Goal: Information Seeking & Learning: Learn about a topic

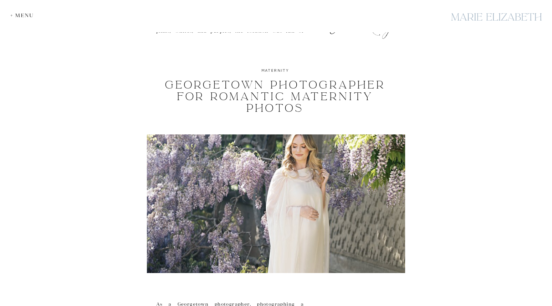
scroll to position [1508, 0]
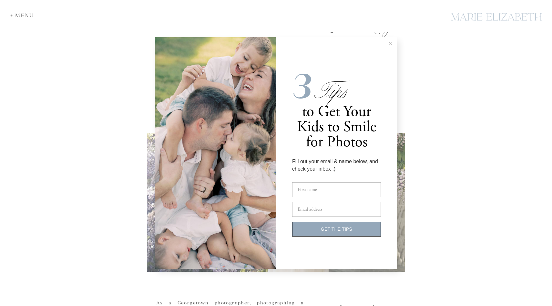
click at [390, 45] on line at bounding box center [390, 43] width 3 height 3
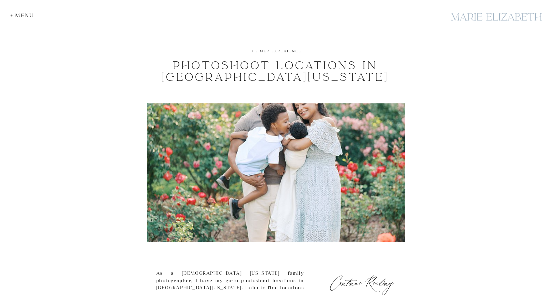
scroll to position [1759, 0]
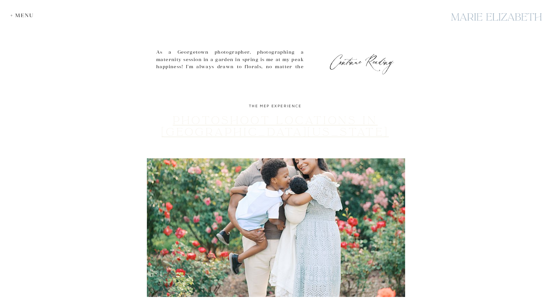
click at [337, 128] on link "Photoshoot Locations in Northern Virginia" at bounding box center [274, 126] width 227 height 25
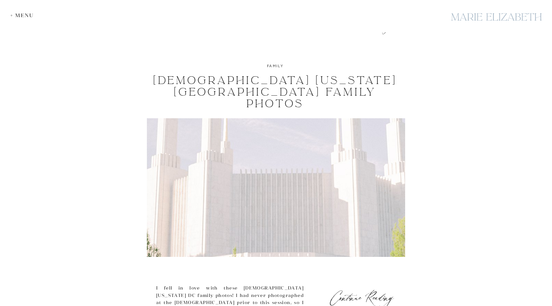
scroll to position [2126, 0]
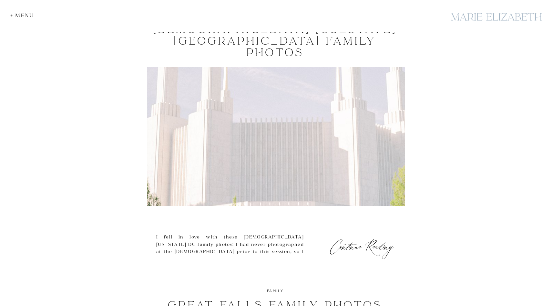
click at [266, 122] on img at bounding box center [276, 136] width 258 height 138
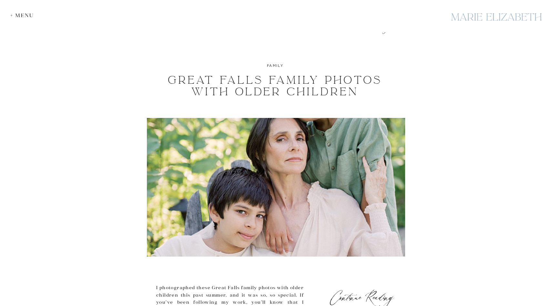
scroll to position [2315, 0]
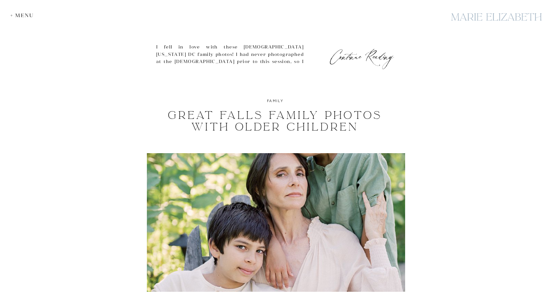
click at [253, 207] on img at bounding box center [276, 222] width 258 height 138
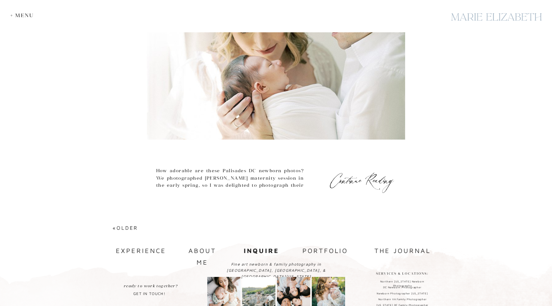
scroll to position [2783, 0]
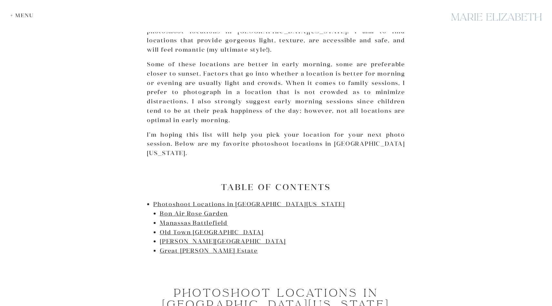
scroll to position [321, 0]
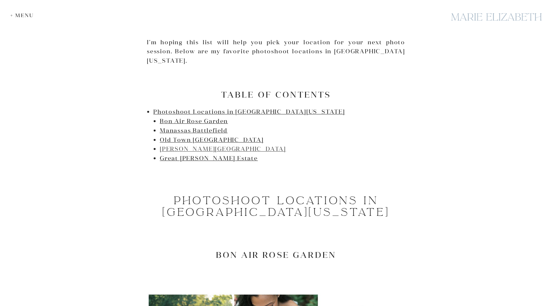
click at [180, 145] on link "Jones Point Park" at bounding box center [223, 148] width 126 height 7
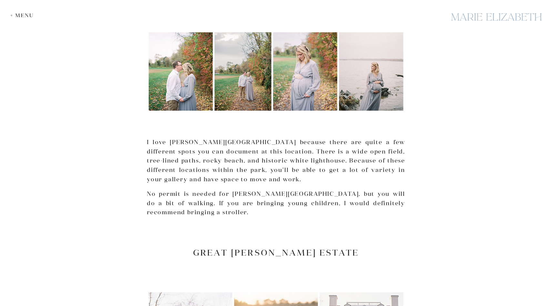
scroll to position [1744, 0]
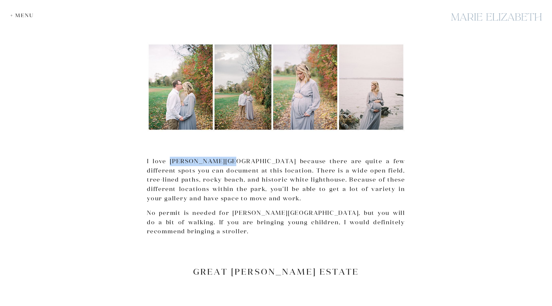
drag, startPoint x: 168, startPoint y: 132, endPoint x: 221, endPoint y: 134, distance: 53.0
click at [221, 157] on p "I love Jones Point Park because there are quite a few different spots you can d…" at bounding box center [276, 180] width 258 height 46
copy p "Jones Point Park"
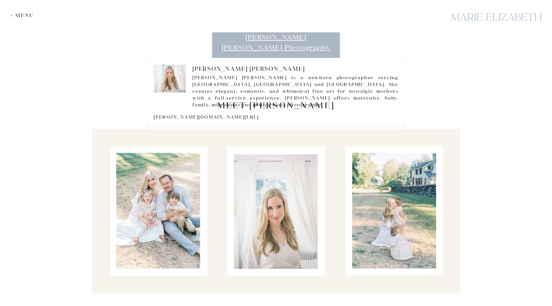
scroll to position [321, 0]
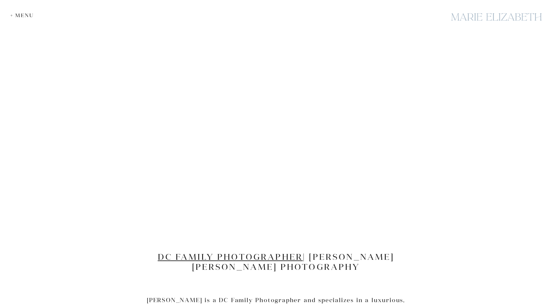
scroll to position [747, 0]
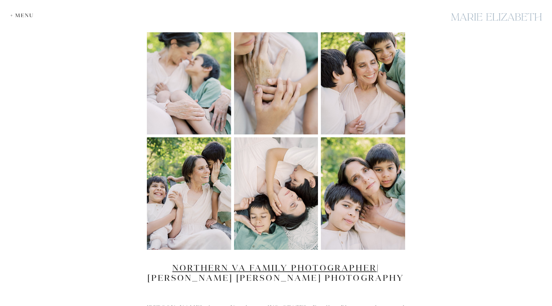
scroll to position [926, 0]
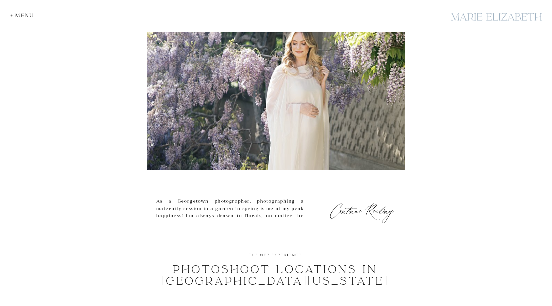
scroll to position [1608, 0]
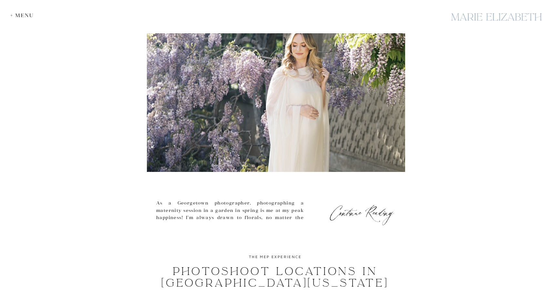
click at [244, 122] on img at bounding box center [276, 102] width 258 height 138
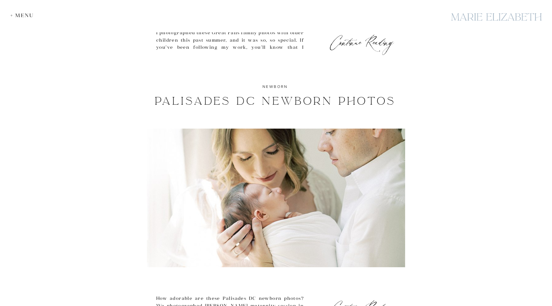
scroll to position [2783, 0]
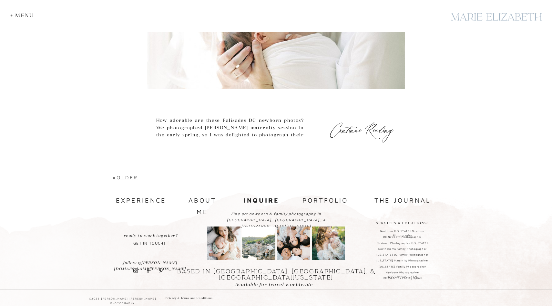
click at [128, 179] on link "«Older" at bounding box center [125, 177] width 25 height 6
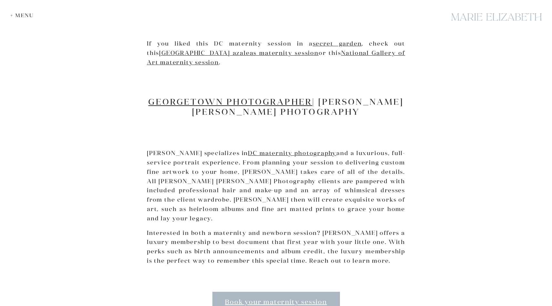
scroll to position [1147, 0]
